Goal: Task Accomplishment & Management: Manage account settings

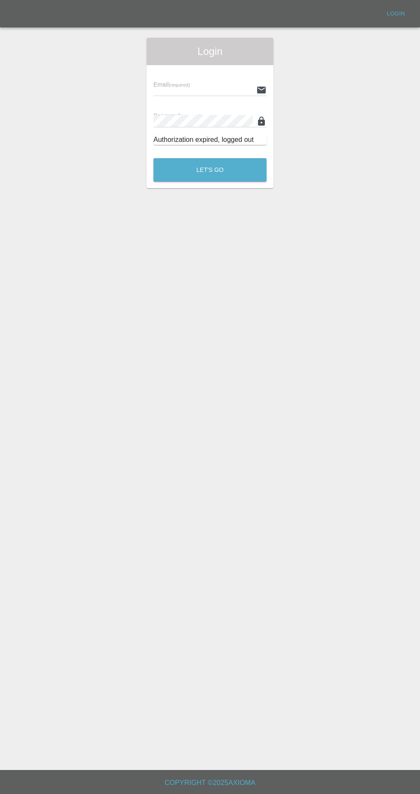
click at [184, 90] on input "text" at bounding box center [202, 90] width 99 height 12
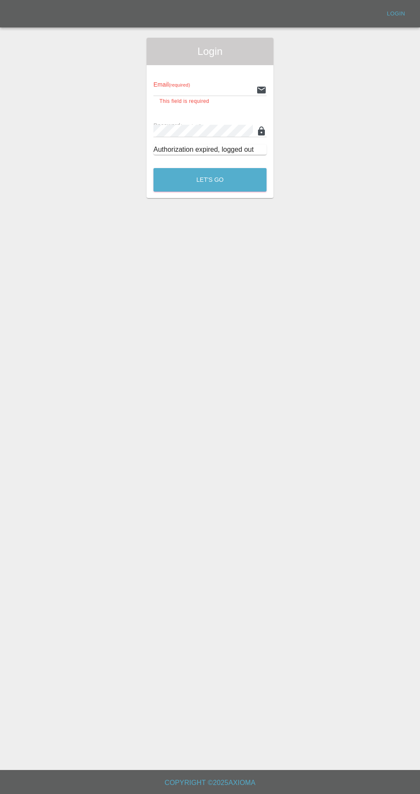
type input "[EMAIL_ADDRESS][DOMAIN_NAME]"
click at [153, 168] on button "Let's Go" at bounding box center [209, 180] width 113 height 24
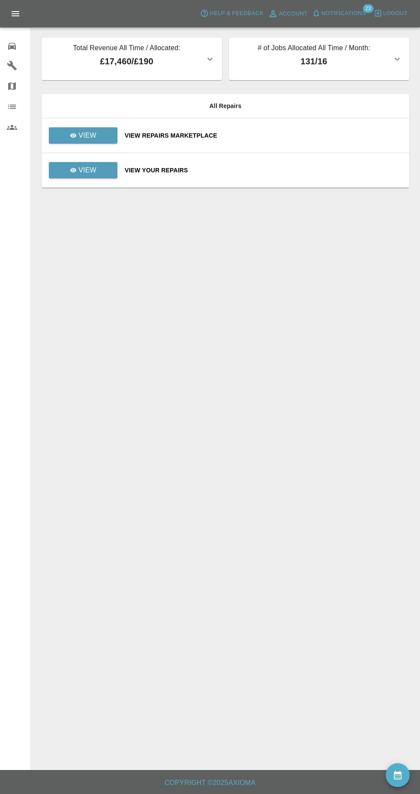
click at [348, 13] on span "Notifications" at bounding box center [343, 14] width 45 height 10
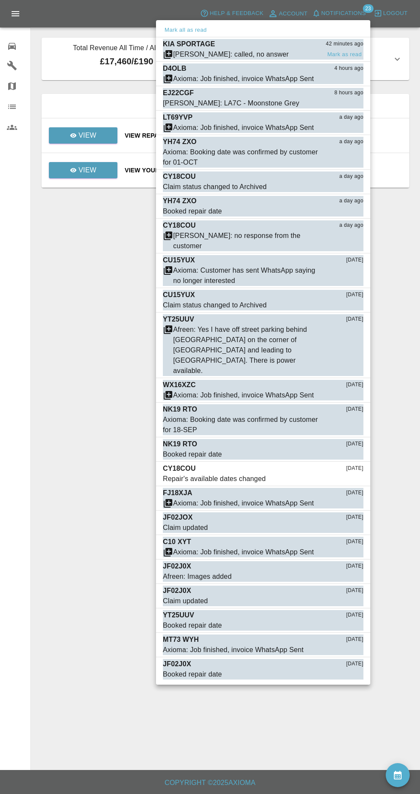
click at [201, 50] on div "[PERSON_NAME]: called, no answer" at bounding box center [231, 54] width 116 height 10
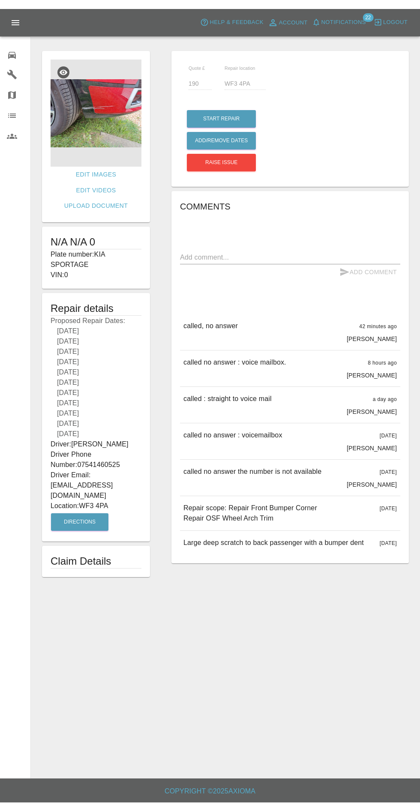
scroll to position [4, 0]
